Goal: Check status: Check status

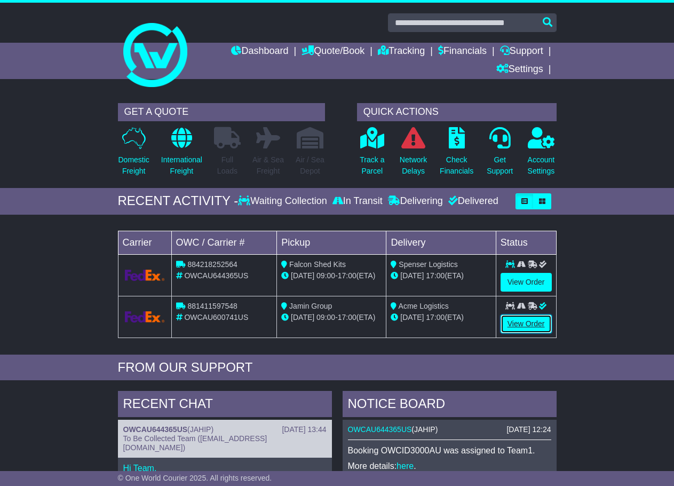
click at [535, 323] on link "View Order" at bounding box center [526, 323] width 51 height 19
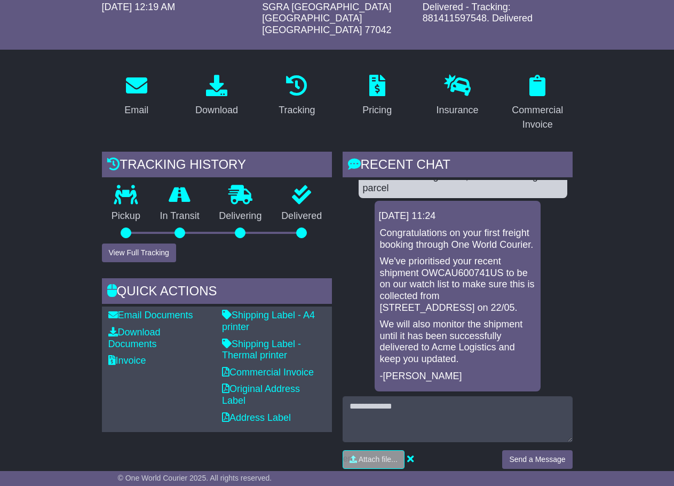
scroll to position [2905, 0]
